Goal: Task Accomplishment & Management: Manage account settings

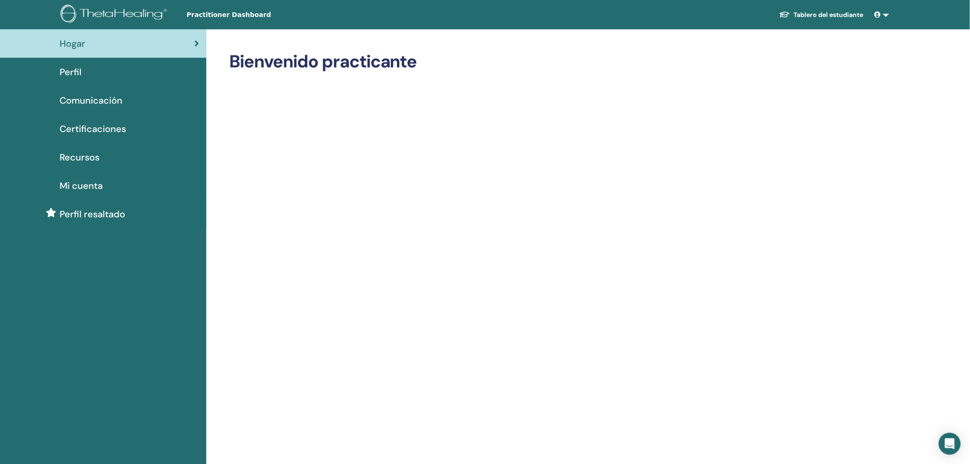
click at [72, 72] on span "Perfil" at bounding box center [71, 72] width 22 height 14
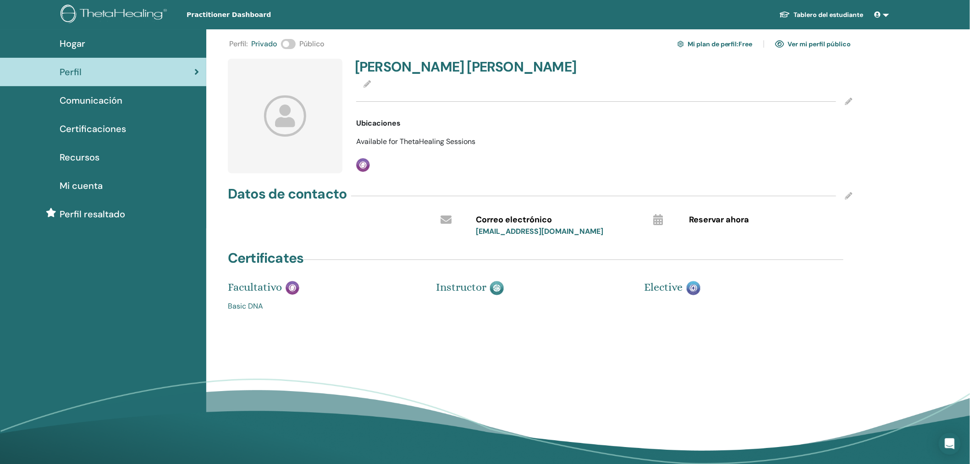
click at [291, 44] on span at bounding box center [288, 44] width 15 height 10
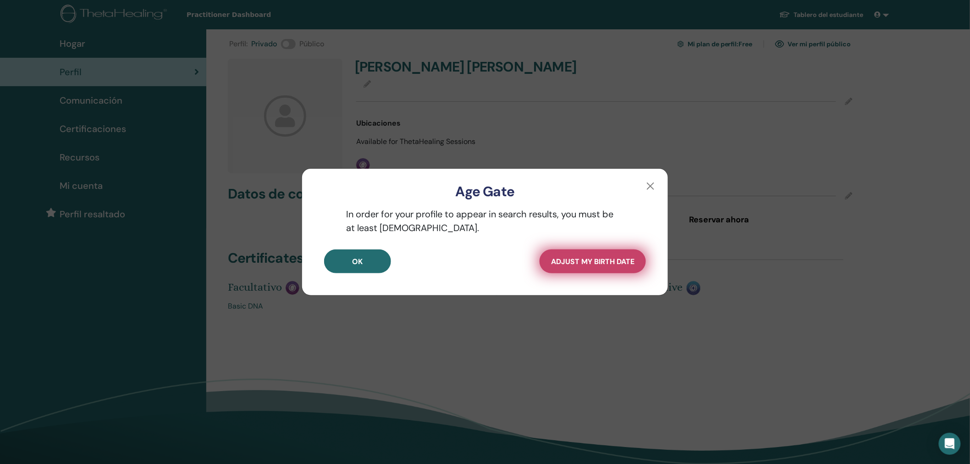
click at [606, 262] on span "Adjust my Birth Date" at bounding box center [592, 262] width 83 height 10
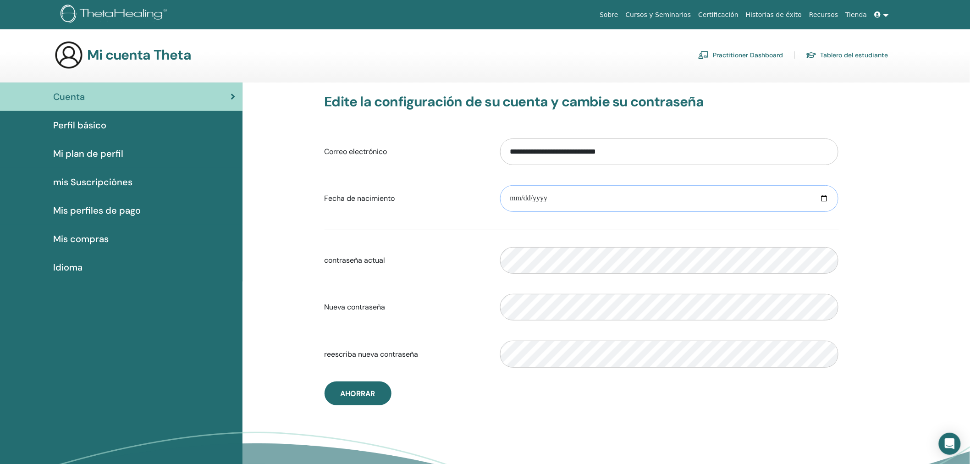
click at [822, 197] on input "date" at bounding box center [669, 198] width 338 height 27
click at [517, 200] on input "date" at bounding box center [669, 198] width 338 height 27
type input "**********"
click at [354, 390] on span "Ahorrar" at bounding box center [358, 394] width 35 height 10
click at [108, 130] on div "Perfil básico" at bounding box center [121, 125] width 228 height 14
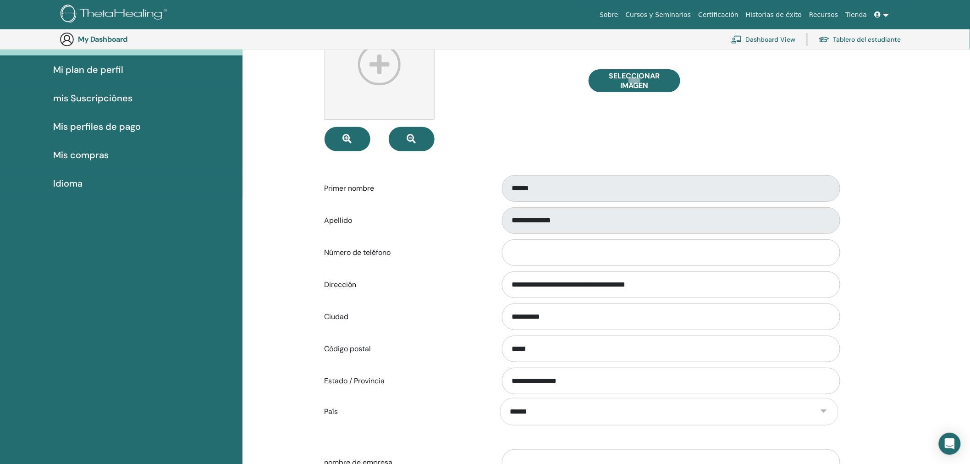
scroll to position [190, 0]
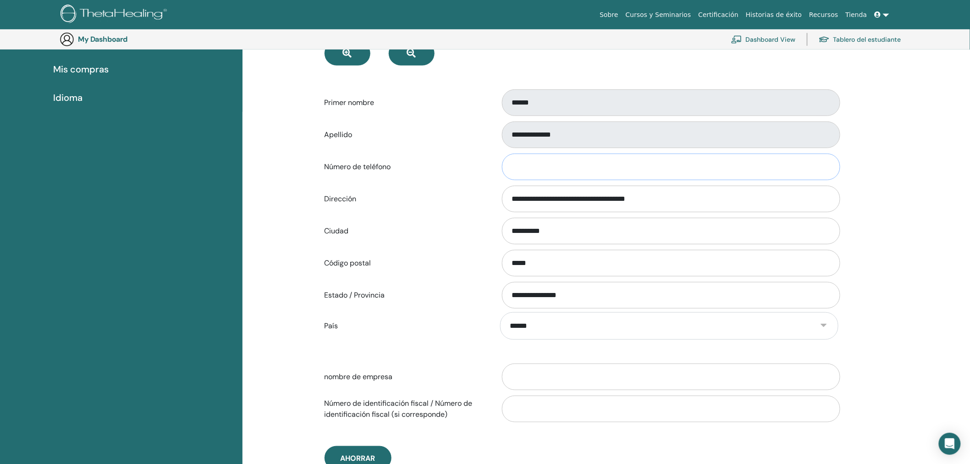
click at [561, 163] on input "Número de teléfono" at bounding box center [671, 167] width 338 height 27
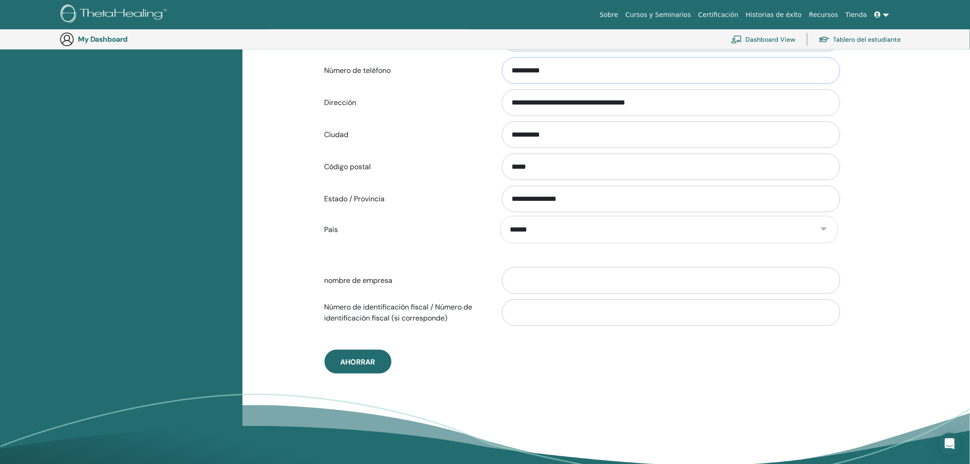
scroll to position [292, 0]
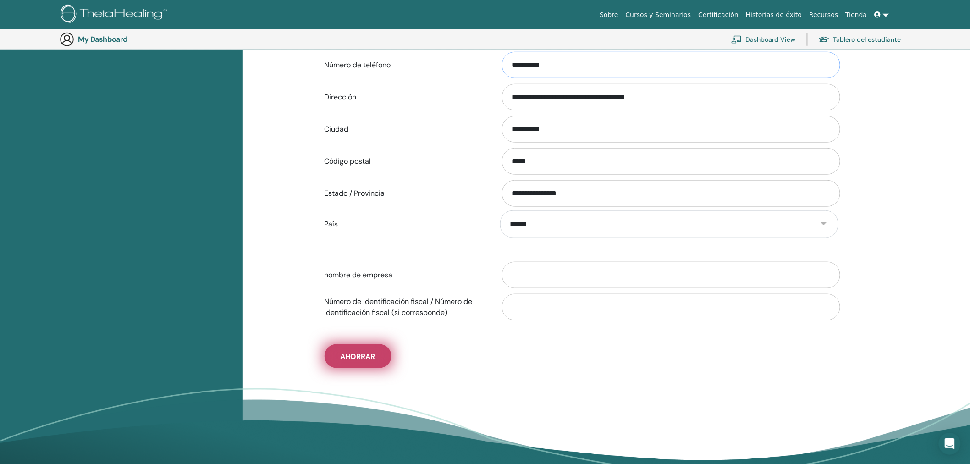
type input "**********"
click at [357, 348] on button "Ahorrar" at bounding box center [358, 356] width 67 height 24
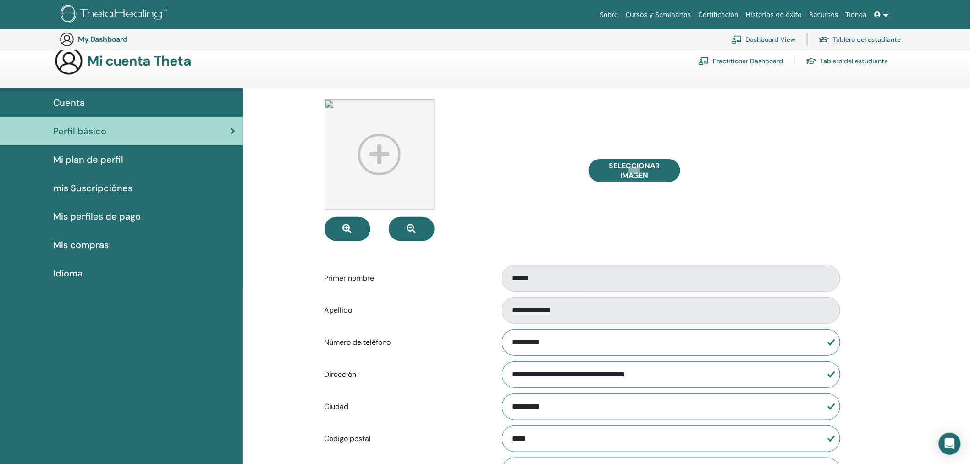
scroll to position [0, 0]
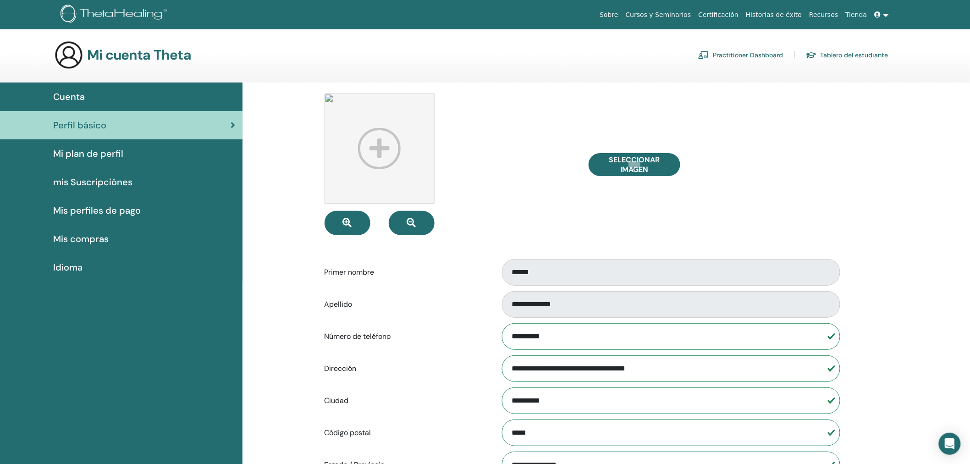
click at [860, 55] on link "Tablero del estudiante" at bounding box center [847, 55] width 83 height 15
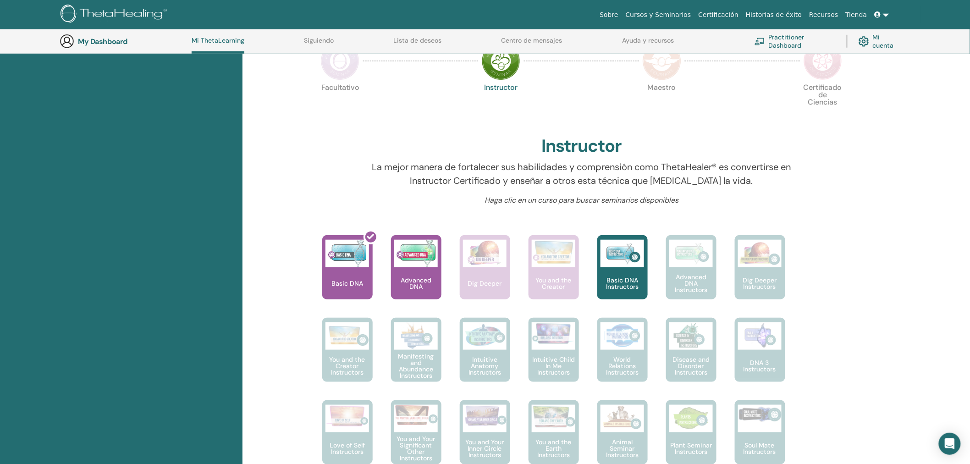
scroll to position [211, 0]
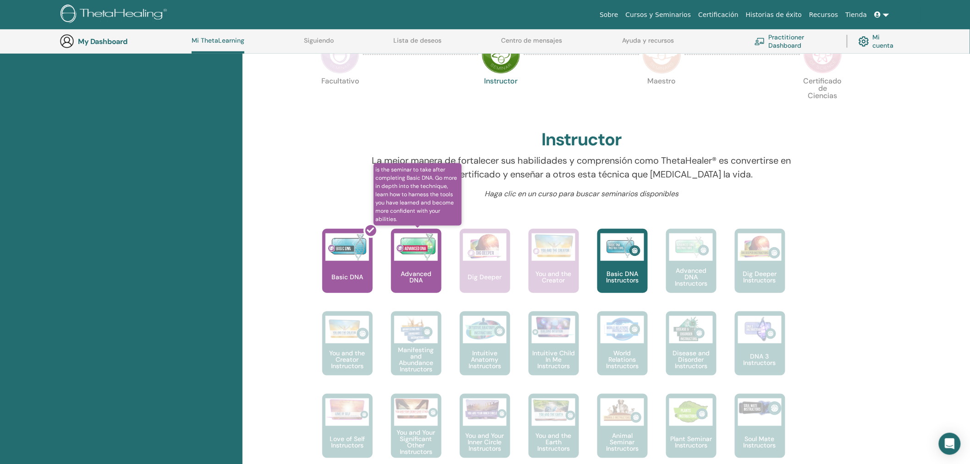
click at [429, 270] on p "Advanced DNA" at bounding box center [416, 276] width 50 height 13
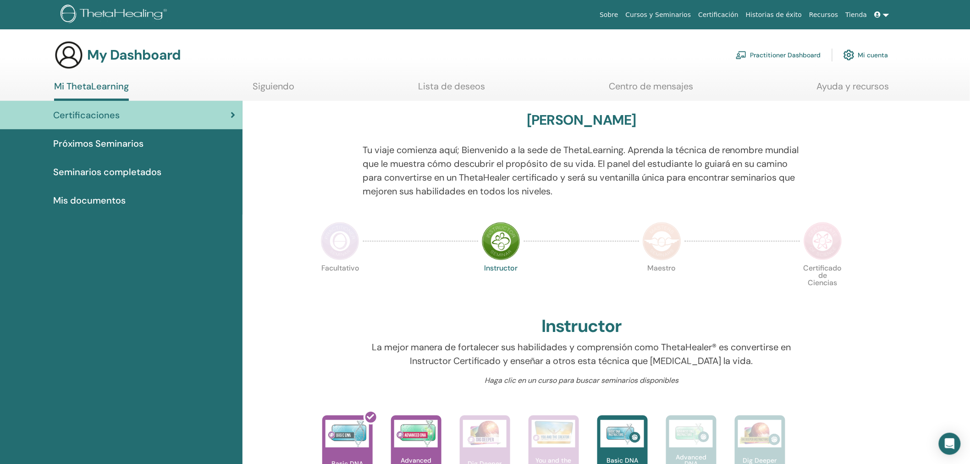
click at [826, 11] on link "Recursos" at bounding box center [823, 14] width 36 height 17
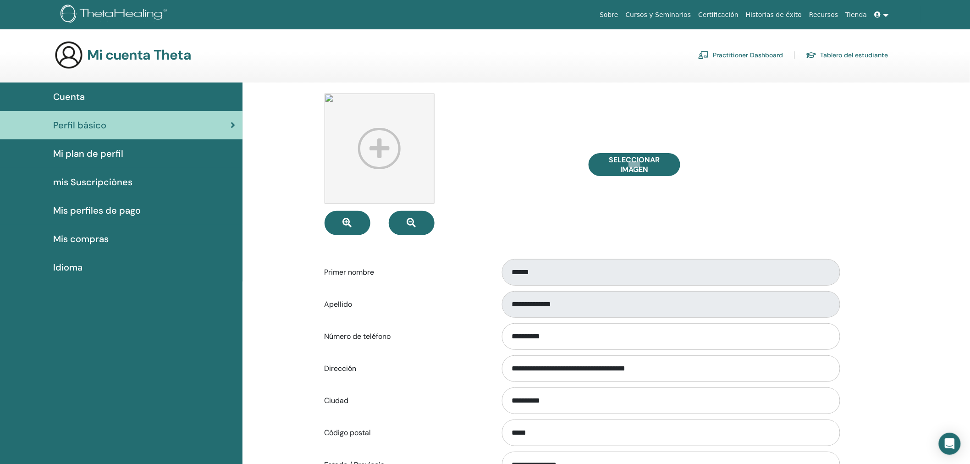
click at [750, 54] on link "Practitioner Dashboard" at bounding box center [740, 55] width 85 height 15
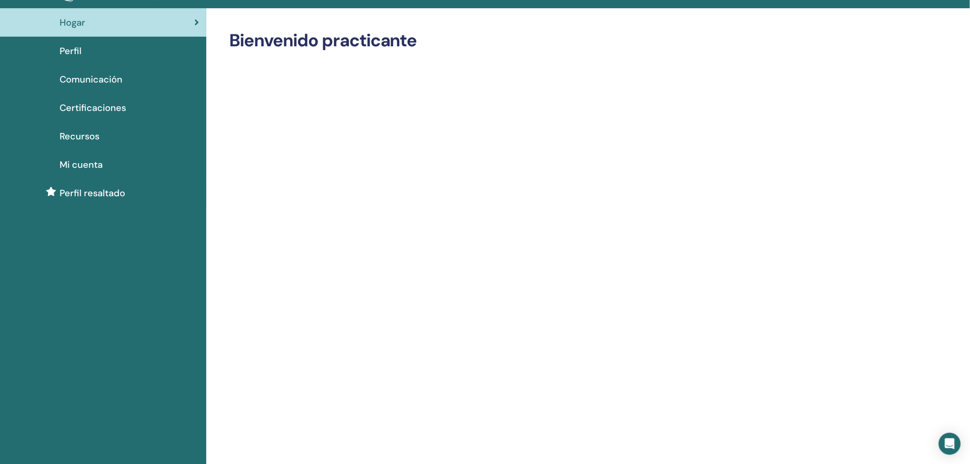
scroll to position [17, 0]
